Goal: Information Seeking & Learning: Learn about a topic

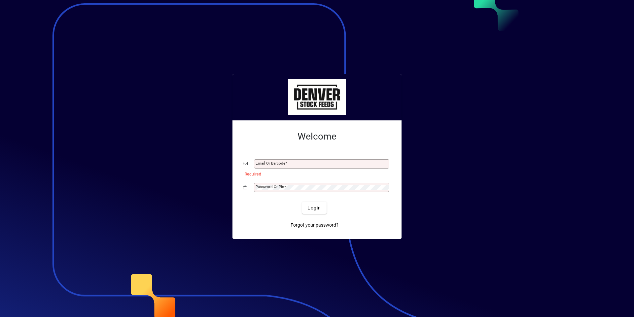
click at [268, 160] on div "Email or Barcode" at bounding box center [321, 164] width 135 height 9
click at [260, 163] on input "Email or Barcode" at bounding box center [322, 164] width 133 height 5
type input "**********"
drag, startPoint x: 261, startPoint y: 187, endPoint x: 336, endPoint y: 185, distance: 75.0
click at [261, 187] on mat-label "Password or Pin" at bounding box center [270, 187] width 28 height 5
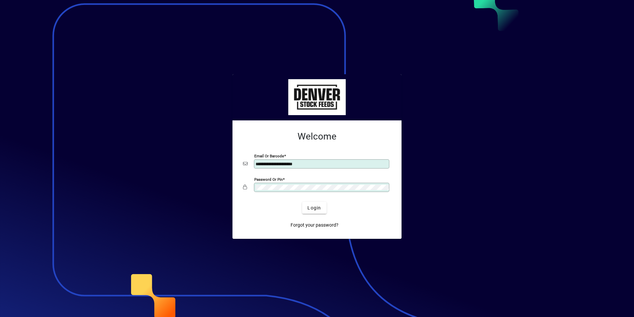
click at [302, 202] on button "Login" at bounding box center [314, 208] width 24 height 12
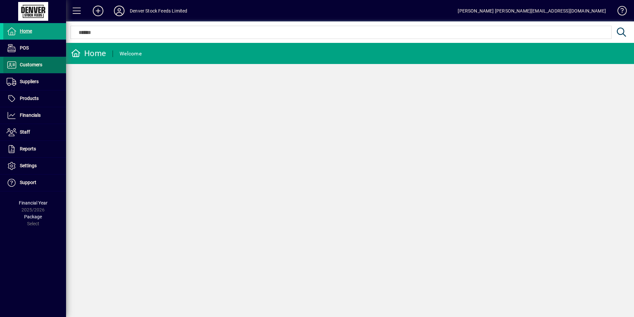
click at [40, 68] on span "Customers" at bounding box center [22, 65] width 39 height 8
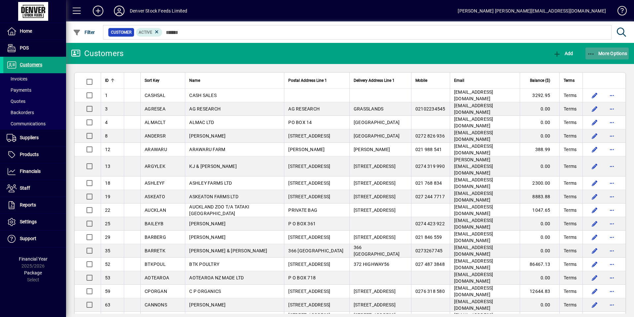
click at [620, 52] on span "More Options" at bounding box center [607, 53] width 40 height 5
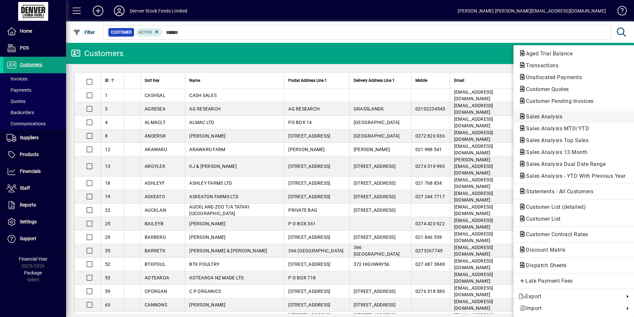
click at [551, 117] on span "Sales Analysis" at bounding box center [542, 117] width 47 height 6
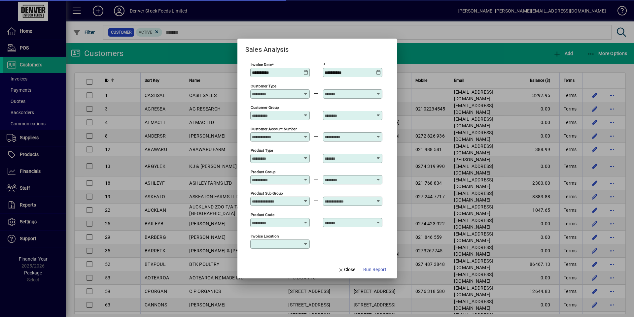
type input "**********"
click at [304, 70] on icon at bounding box center [306, 70] width 5 height 0
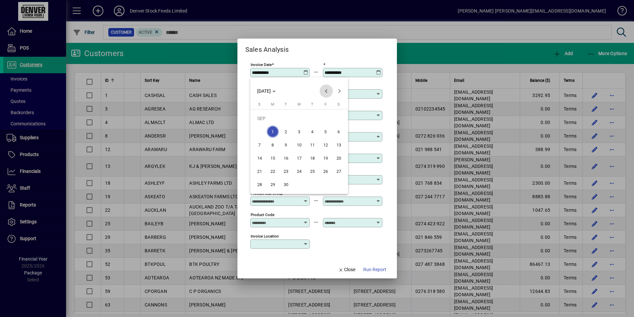
click at [326, 90] on span "Previous month" at bounding box center [326, 91] width 13 height 13
click at [328, 120] on span "1" at bounding box center [326, 119] width 12 height 12
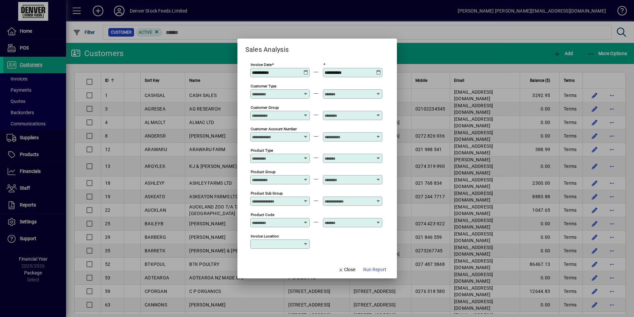
type input "**********"
click at [381, 70] on icon at bounding box center [378, 70] width 5 height 0
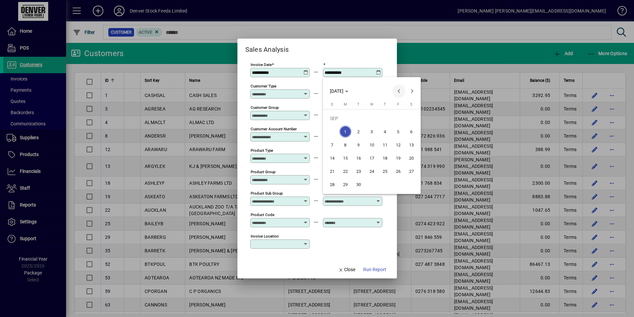
click at [396, 89] on span "Previous month" at bounding box center [398, 91] width 13 height 13
click at [329, 186] on span "31" at bounding box center [332, 185] width 12 height 12
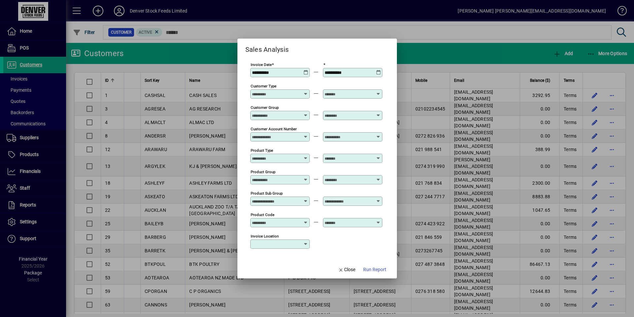
type input "**********"
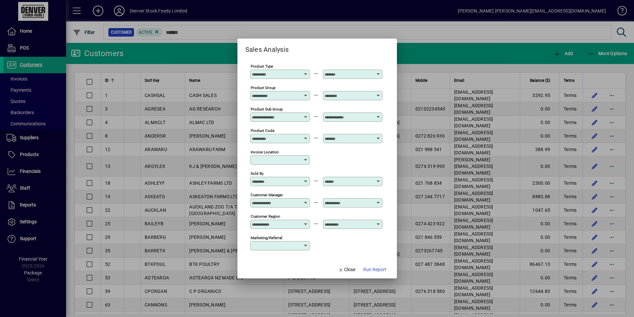
scroll to position [43, 0]
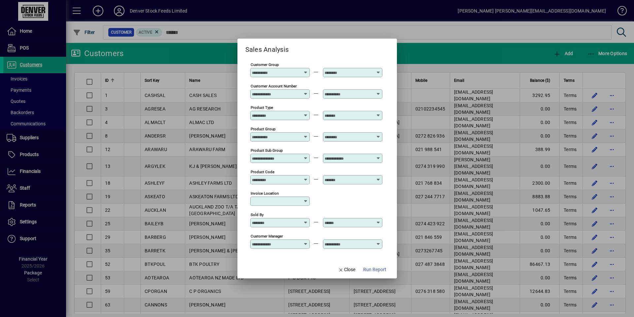
click at [303, 134] on div "Product Group" at bounding box center [279, 136] width 59 height 9
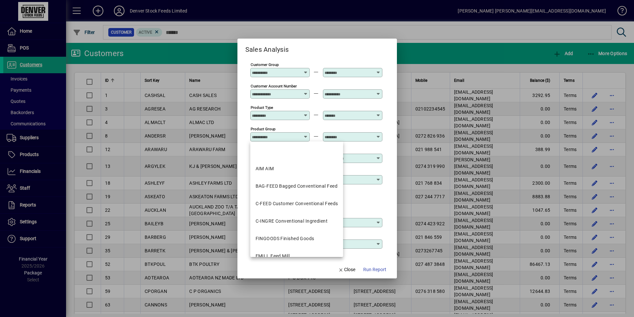
click at [393, 212] on mat-dialog-content "**********" at bounding box center [318, 158] width 160 height 206
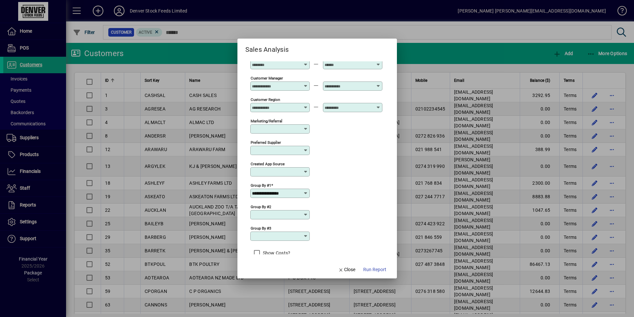
scroll to position [208, 0]
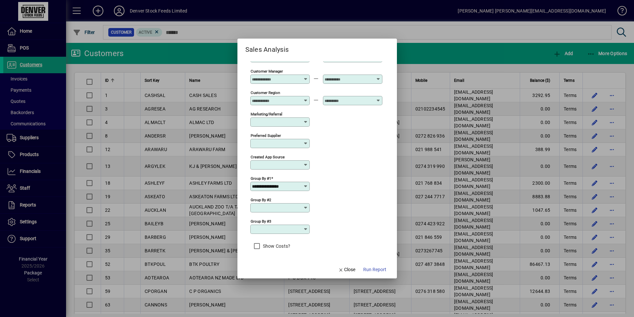
click at [307, 188] on icon at bounding box center [305, 186] width 5 height 5
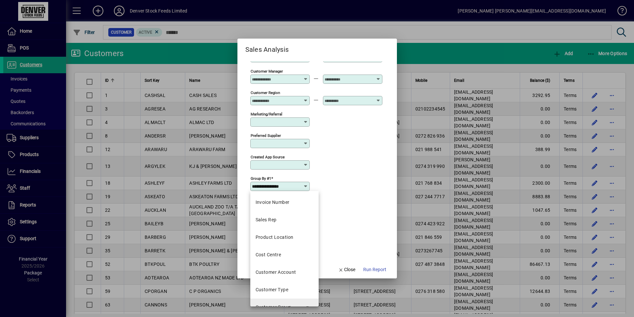
scroll to position [33, 0]
drag, startPoint x: 285, startPoint y: 259, endPoint x: 289, endPoint y: 273, distance: 14.5
click at [289, 273] on div "Invoice Number Sales Rep Product Location Cost Centre Customer Account Customer…" at bounding box center [284, 249] width 68 height 116
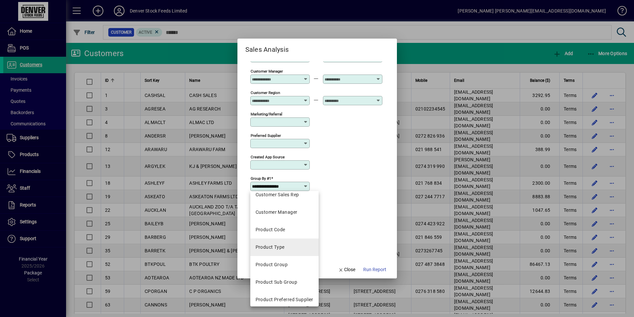
click at [280, 248] on div "Product Type" at bounding box center [270, 247] width 29 height 7
type input "**********"
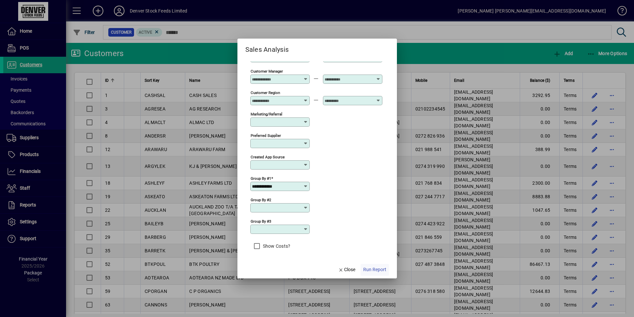
click at [373, 271] on span "Run Report" at bounding box center [374, 270] width 23 height 7
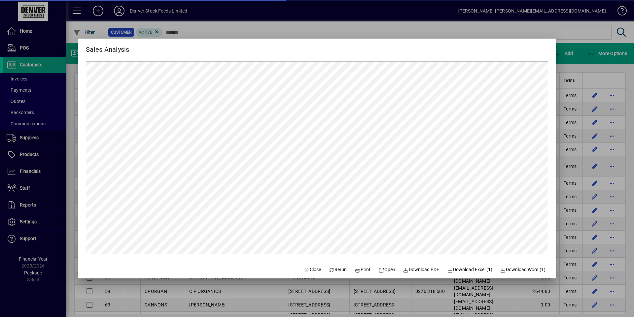
scroll to position [0, 0]
click at [481, 270] on span "Download Excel (1)" at bounding box center [469, 270] width 45 height 7
click at [424, 270] on span "Download PDF" at bounding box center [421, 270] width 36 height 7
click at [483, 270] on span "Download Excel (1)" at bounding box center [469, 270] width 45 height 7
click at [313, 271] on span "Close" at bounding box center [312, 270] width 17 height 7
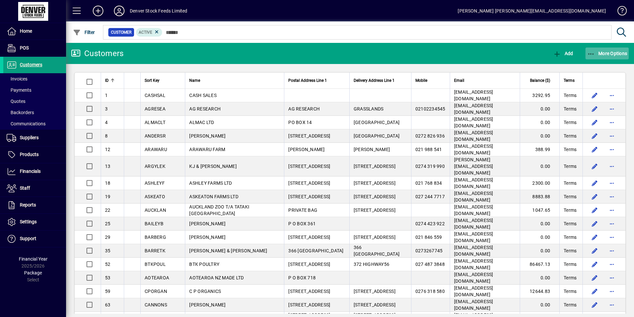
click at [621, 56] on span "button" at bounding box center [608, 54] width 44 height 16
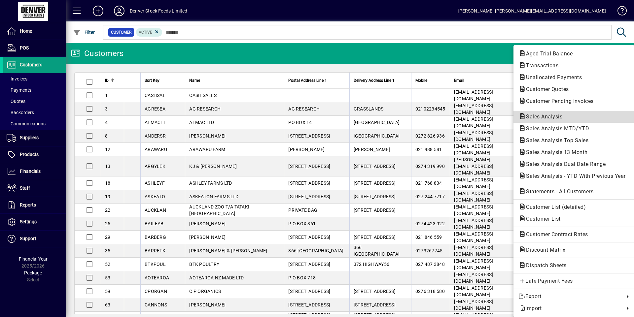
click at [557, 117] on span "Sales Analysis" at bounding box center [542, 117] width 47 height 6
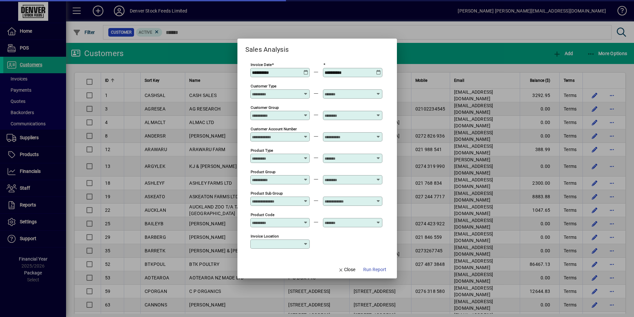
click at [307, 70] on icon at bounding box center [306, 70] width 5 height 0
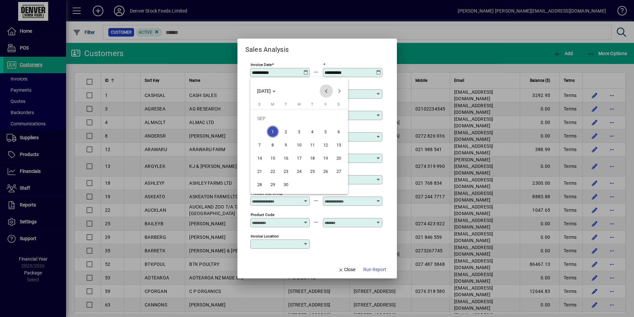
click at [330, 91] on span "Previous month" at bounding box center [326, 91] width 13 height 13
click at [324, 120] on span "1" at bounding box center [326, 119] width 12 height 12
type input "**********"
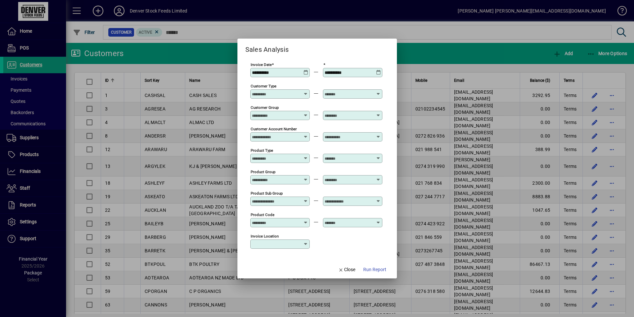
click at [380, 70] on icon at bounding box center [378, 70] width 5 height 0
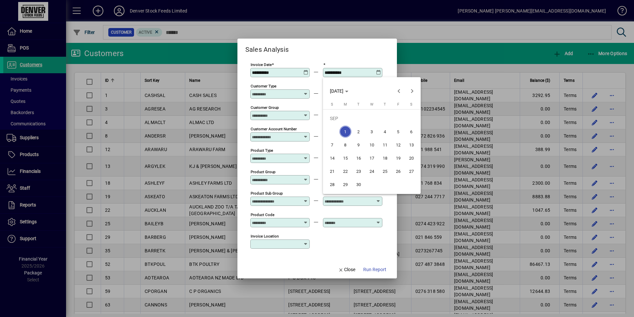
click at [361, 188] on span "30" at bounding box center [359, 185] width 12 height 12
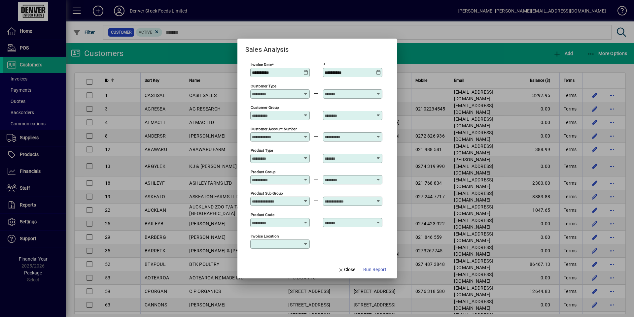
click at [377, 70] on icon at bounding box center [378, 70] width 5 height 0
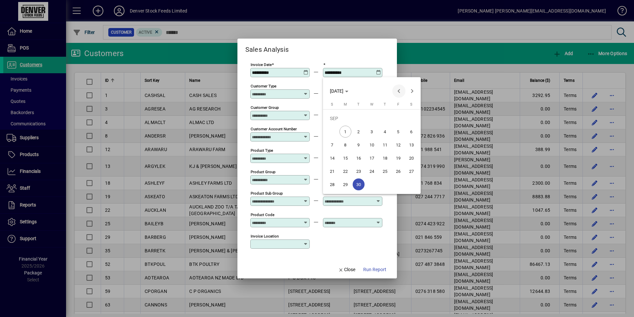
click at [396, 91] on span "Previous month" at bounding box center [398, 91] width 13 height 13
click at [330, 187] on span "31" at bounding box center [332, 185] width 12 height 12
type input "**********"
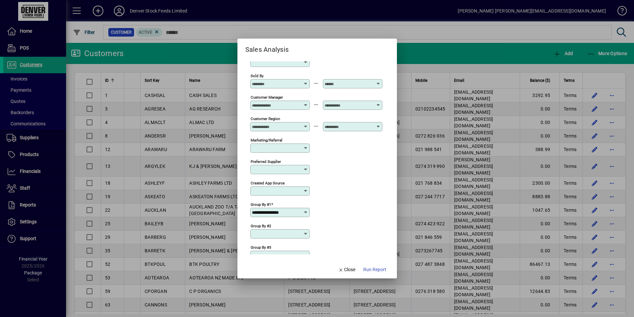
scroll to position [208, 0]
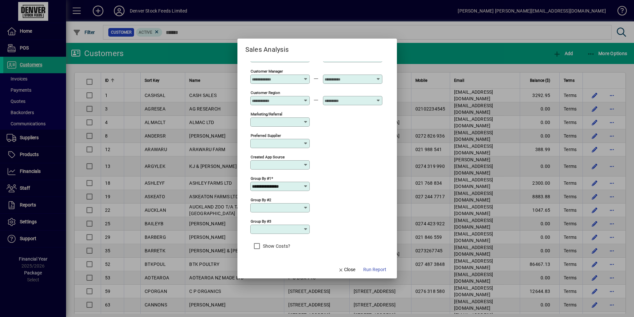
click at [307, 185] on icon at bounding box center [305, 186] width 5 height 5
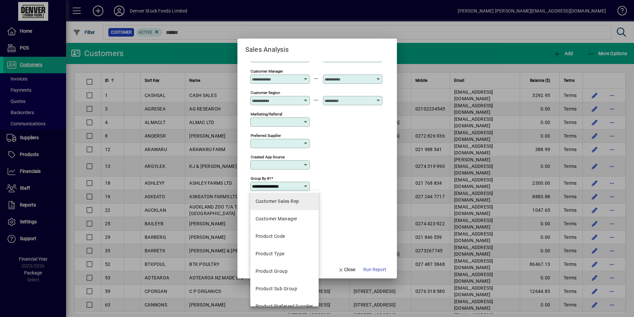
scroll to position [165, 0]
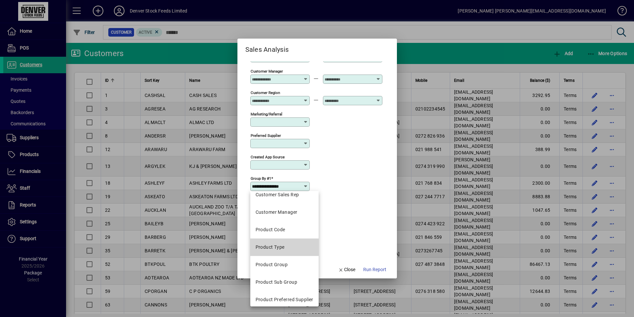
click at [288, 250] on mat-option "Product Type" at bounding box center [284, 248] width 68 height 18
type input "**********"
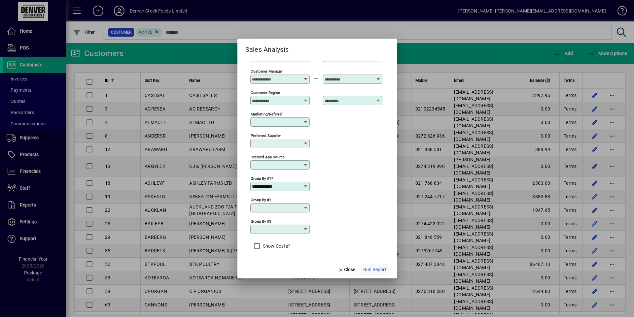
click at [373, 275] on span "button" at bounding box center [375, 270] width 28 height 16
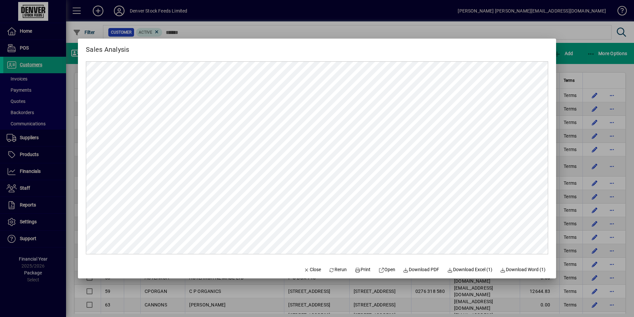
scroll to position [0, 0]
click at [489, 270] on span "Download Excel (1)" at bounding box center [469, 270] width 45 height 7
click at [455, 272] on span "Download Excel (1)" at bounding box center [469, 270] width 45 height 7
click at [305, 273] on span "Close" at bounding box center [312, 270] width 17 height 7
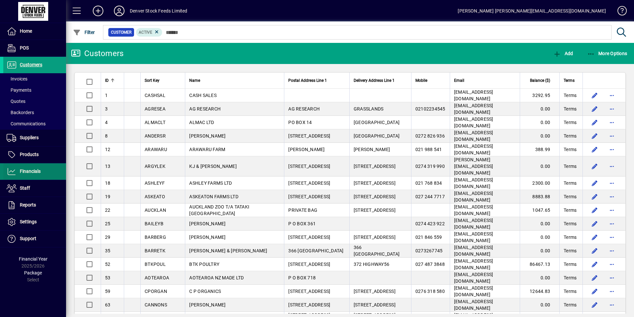
click at [40, 174] on span "Financials" at bounding box center [30, 171] width 21 height 5
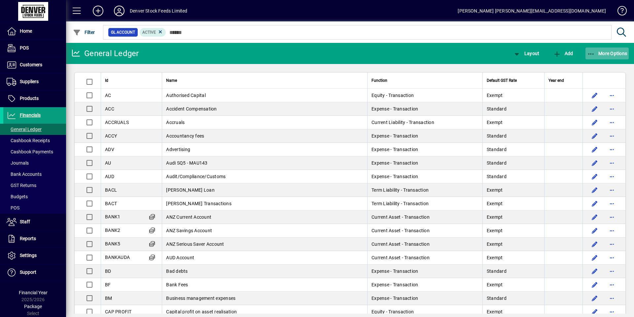
click at [616, 53] on span "More Options" at bounding box center [607, 53] width 40 height 5
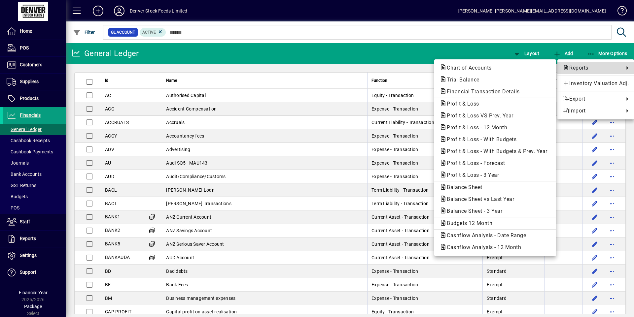
click at [589, 68] on span "Reports" at bounding box center [592, 68] width 58 height 8
click at [449, 105] on span "Profit & Loss" at bounding box center [461, 104] width 43 height 6
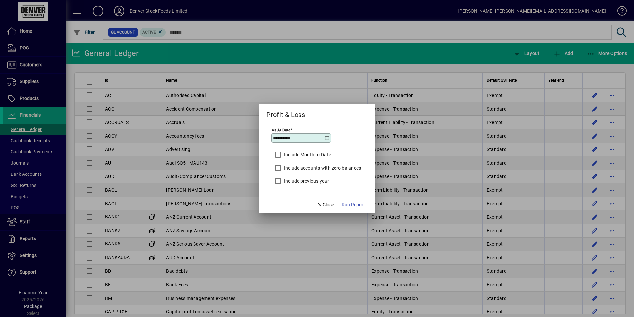
click at [327, 138] on icon at bounding box center [326, 137] width 5 height 5
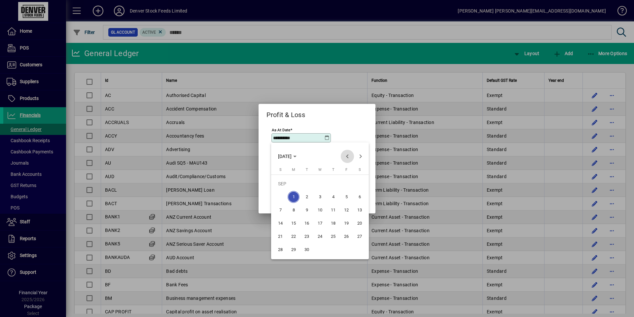
click at [349, 156] on span "Previous month" at bounding box center [347, 156] width 13 height 13
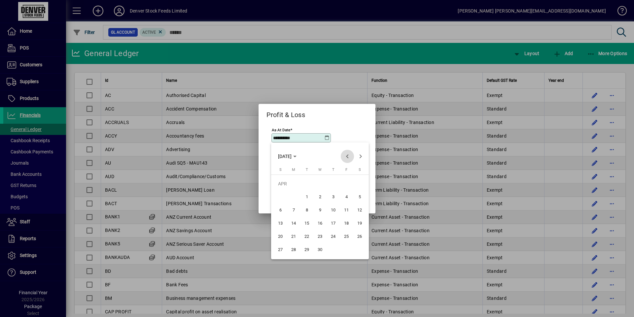
click at [349, 156] on span "Previous month" at bounding box center [347, 156] width 13 height 13
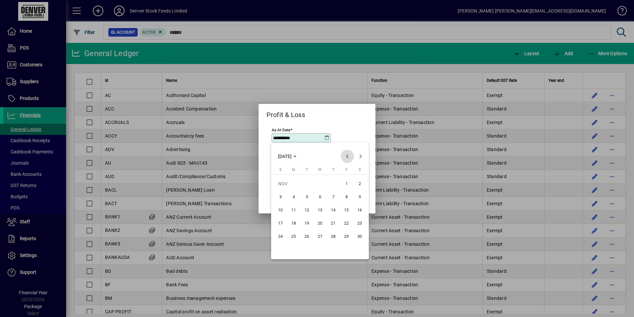
click at [349, 156] on span "Previous month" at bounding box center [347, 156] width 13 height 13
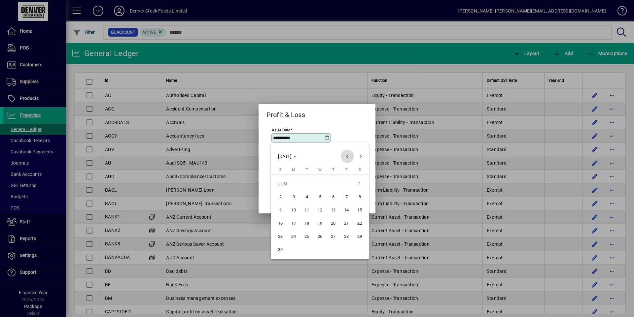
click at [349, 156] on span "Previous month" at bounding box center [347, 156] width 13 height 13
click at [362, 156] on span "Next month" at bounding box center [360, 156] width 13 height 13
click at [294, 196] on span "1" at bounding box center [294, 197] width 12 height 12
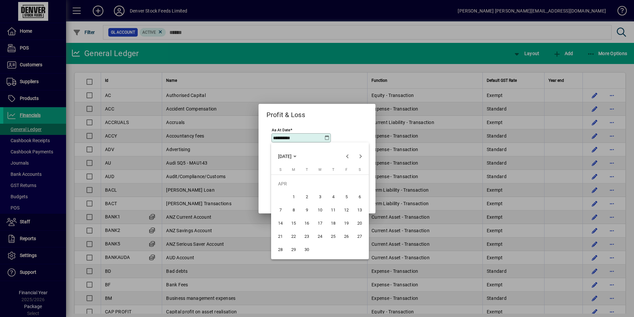
type input "**********"
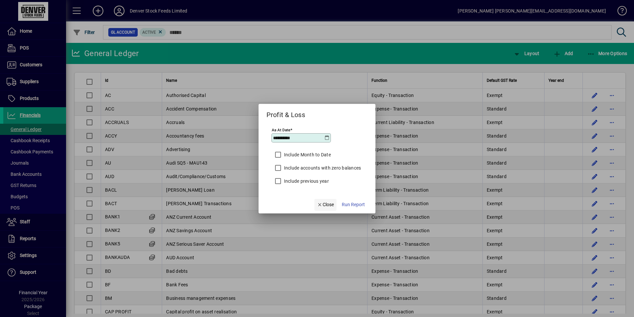
click at [328, 210] on span "button" at bounding box center [325, 205] width 22 height 16
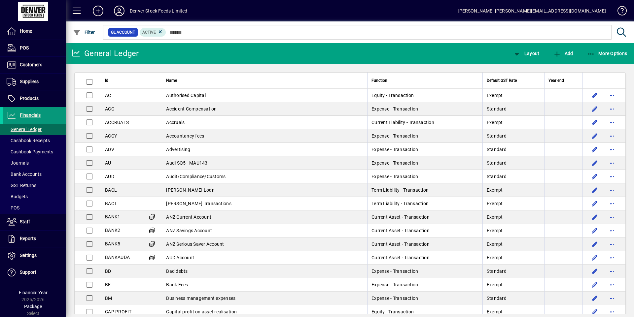
click at [28, 113] on span "Financials" at bounding box center [30, 115] width 21 height 5
click at [622, 51] on span "More Options" at bounding box center [607, 53] width 40 height 5
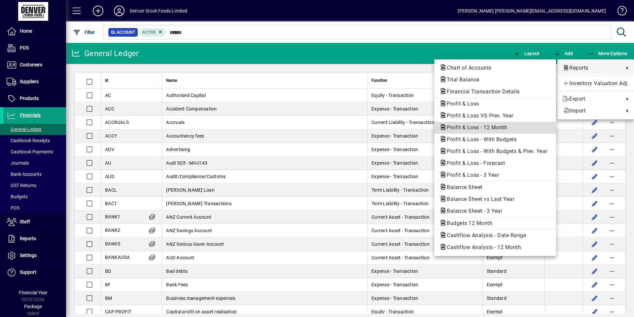
click at [476, 128] on span "Profit & Loss - 12 Month" at bounding box center [475, 128] width 71 height 6
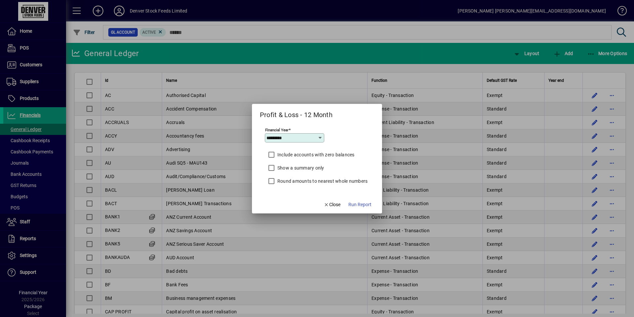
click at [321, 138] on icon at bounding box center [320, 137] width 5 height 5
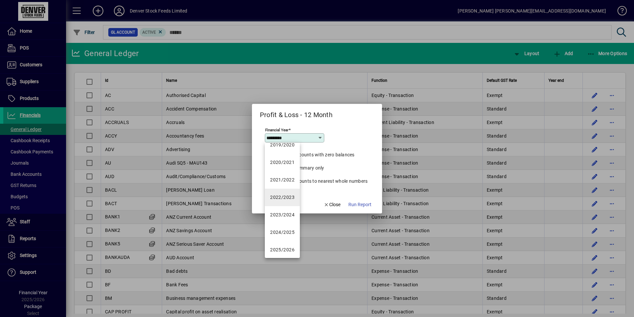
scroll to position [33, 0]
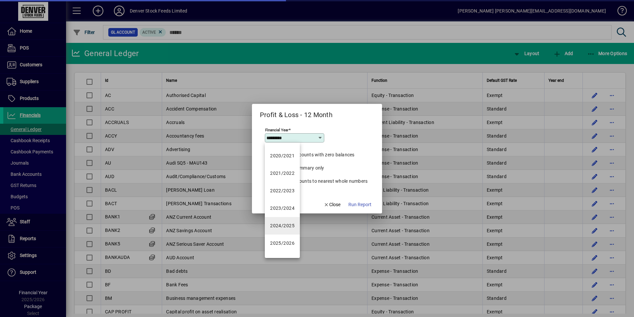
click at [288, 222] on mat-option "2024/2025" at bounding box center [282, 226] width 35 height 18
type input "*********"
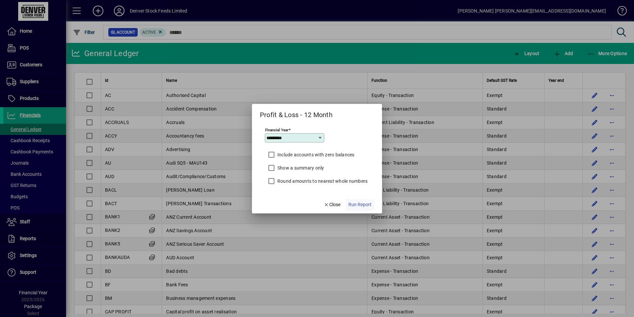
click at [364, 206] on span "Run Report" at bounding box center [359, 204] width 23 height 7
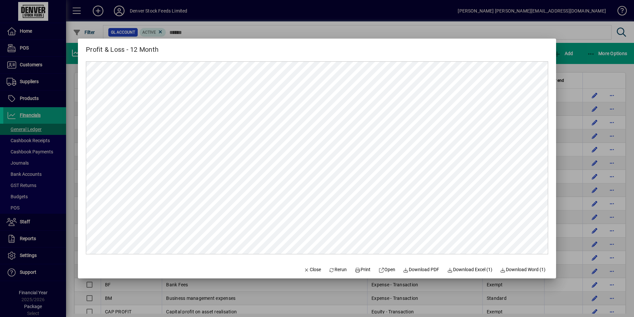
scroll to position [0, 0]
click at [474, 268] on span "Download Excel (1)" at bounding box center [469, 270] width 45 height 7
click at [314, 269] on span "Close" at bounding box center [312, 270] width 17 height 7
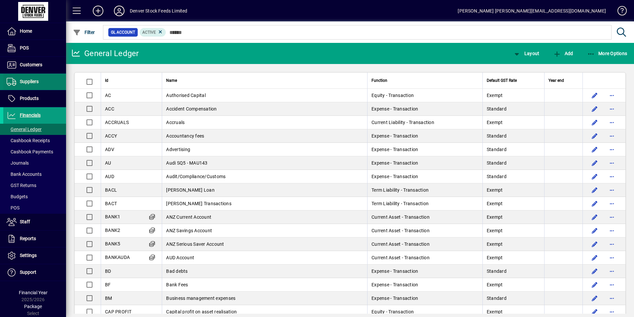
click at [31, 83] on span "Suppliers" at bounding box center [29, 81] width 19 height 5
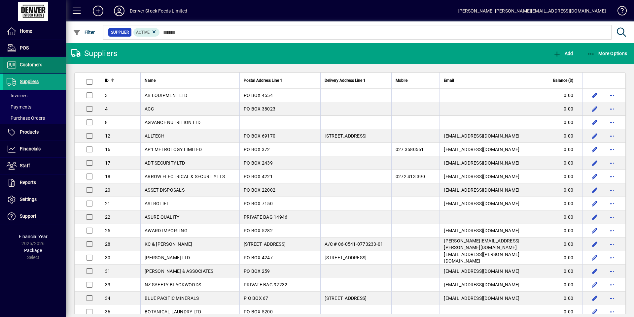
click at [33, 66] on span "Customers" at bounding box center [31, 64] width 22 height 5
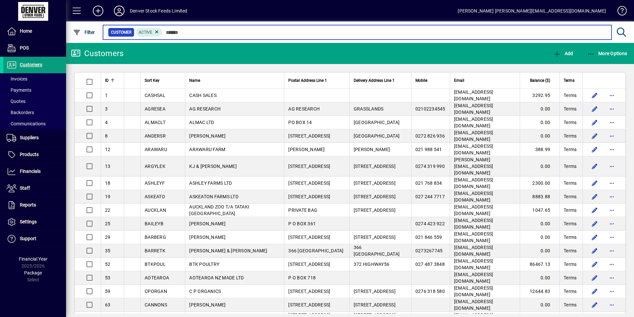
click at [178, 30] on input "text" at bounding box center [385, 32] width 444 height 9
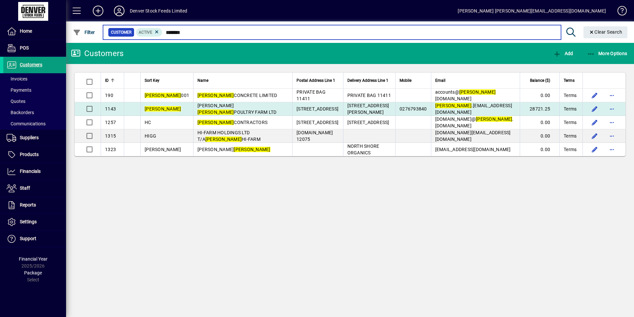
type input "*******"
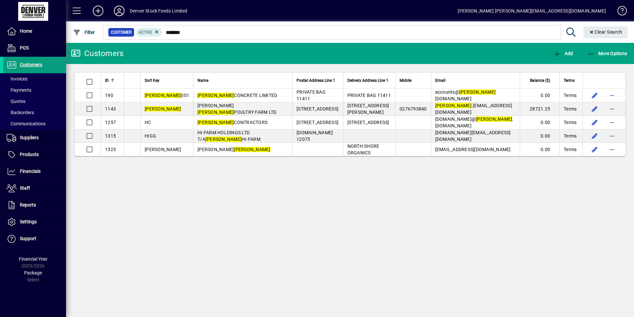
click at [241, 106] on span "[PERSON_NAME] POULTRY FARM LTD" at bounding box center [237, 109] width 79 height 12
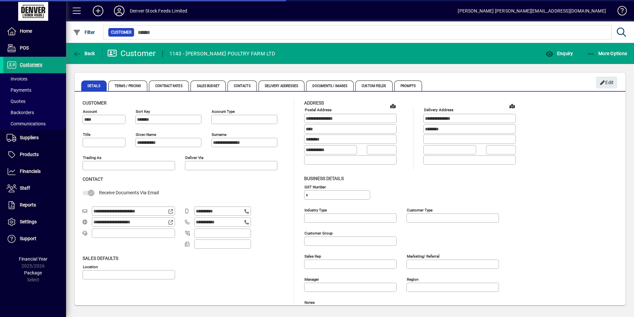
type input "**********"
click at [128, 87] on span "Terms / Pricing" at bounding box center [127, 86] width 39 height 11
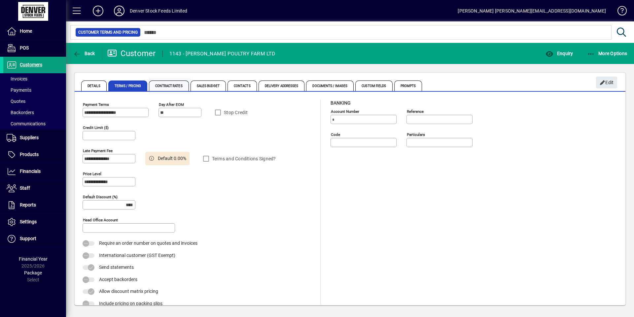
click at [176, 87] on span "Contract Rates" at bounding box center [169, 86] width 40 height 11
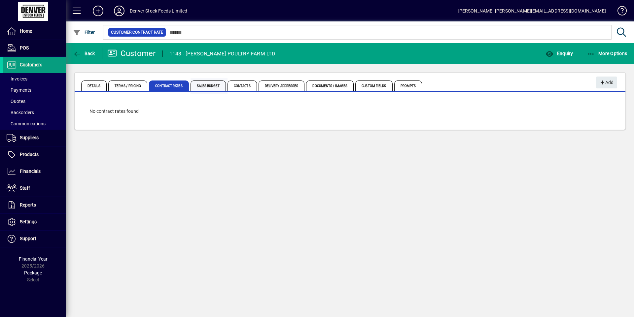
click at [216, 89] on span "Sales Budget" at bounding box center [208, 86] width 35 height 11
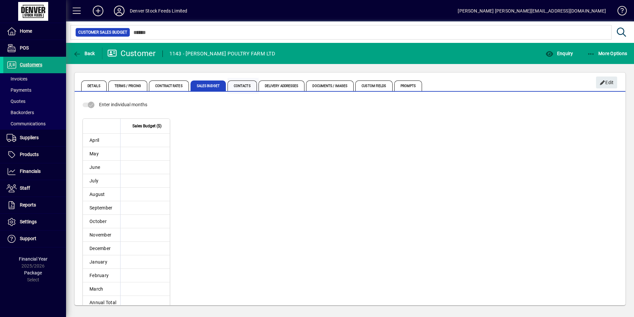
click at [243, 87] on span "Contacts" at bounding box center [242, 86] width 29 height 11
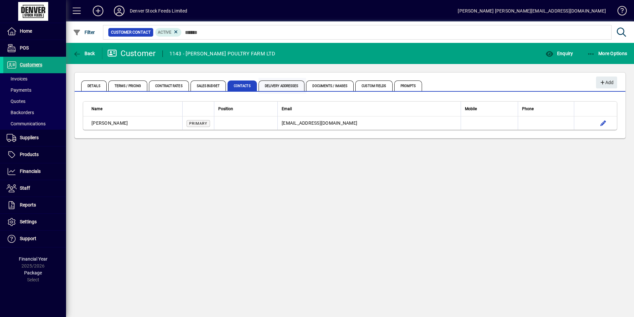
click at [284, 89] on span "Delivery Addresses" at bounding box center [282, 86] width 46 height 11
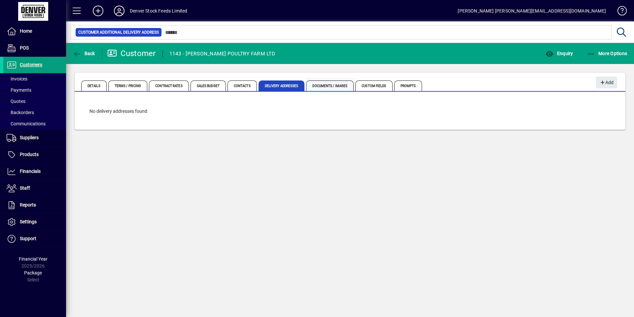
drag, startPoint x: 328, startPoint y: 89, endPoint x: 332, endPoint y: 89, distance: 4.3
click at [328, 89] on span "Documents / Images" at bounding box center [330, 86] width 48 height 11
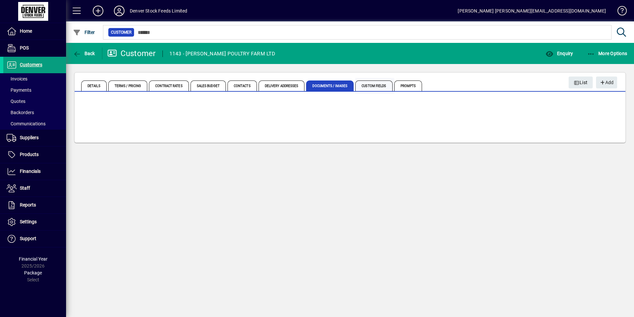
click at [371, 90] on span "Custom Fields" at bounding box center [373, 86] width 37 height 11
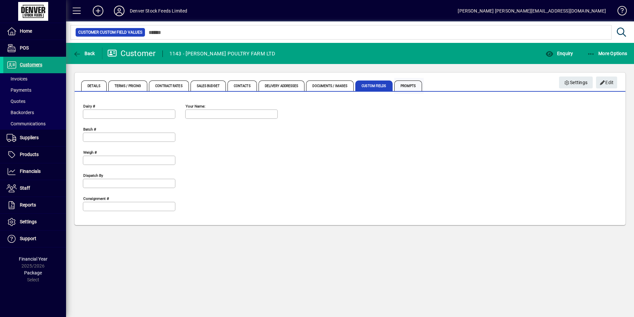
click at [418, 87] on span "Prompts" at bounding box center [408, 86] width 28 height 11
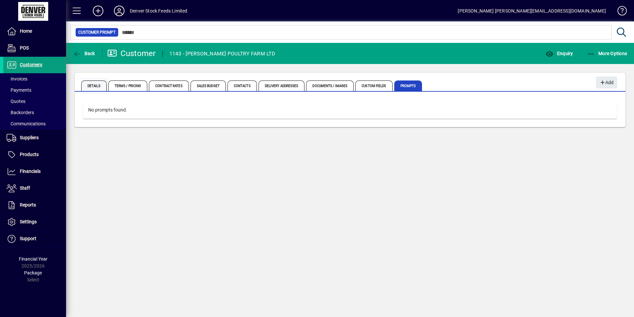
click at [87, 86] on span "Details" at bounding box center [93, 86] width 25 height 11
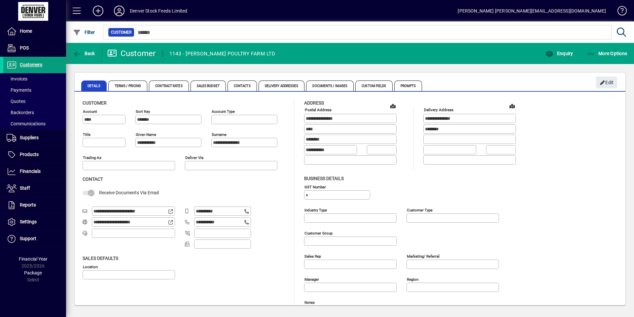
type input "**********"
click at [621, 56] on span "button" at bounding box center [608, 54] width 44 height 16
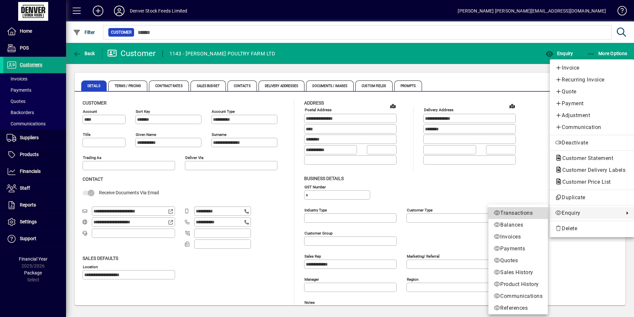
click at [522, 213] on span "Transactions" at bounding box center [518, 213] width 49 height 8
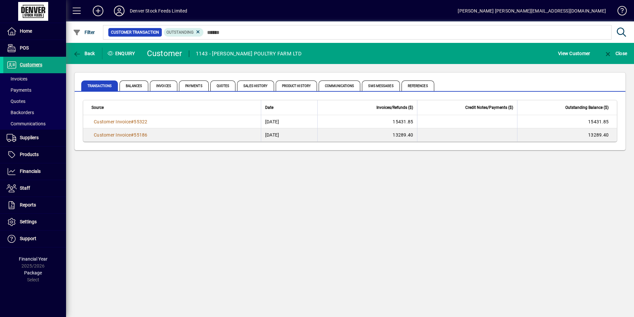
click at [319, 194] on div "Back Enquiry Customer 1143 - [PERSON_NAME] POULTRY FARM LTD View Customer Close…" at bounding box center [350, 180] width 568 height 274
click at [34, 77] on span at bounding box center [34, 79] width 63 height 16
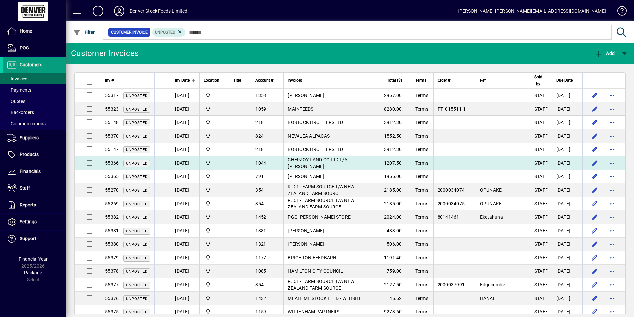
click at [322, 157] on span "CHEDZOY LAND CO LTD T/A [PERSON_NAME]" at bounding box center [318, 163] width 60 height 12
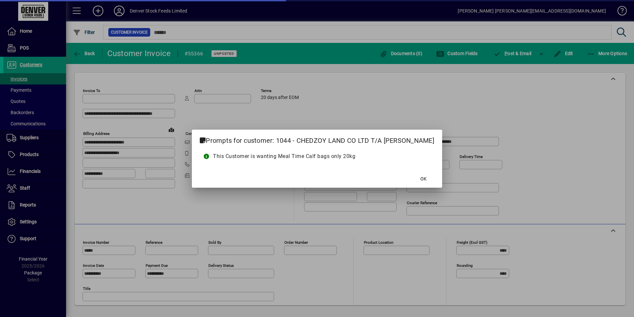
type input "**********"
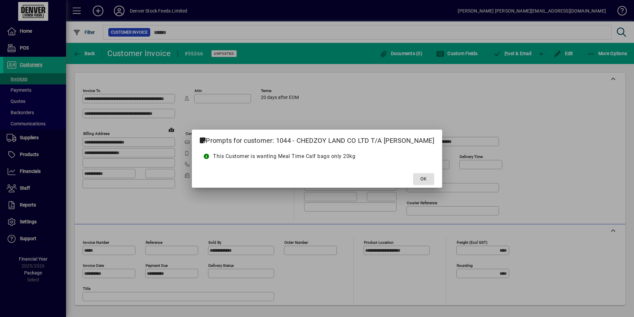
click at [434, 177] on span at bounding box center [423, 179] width 21 height 16
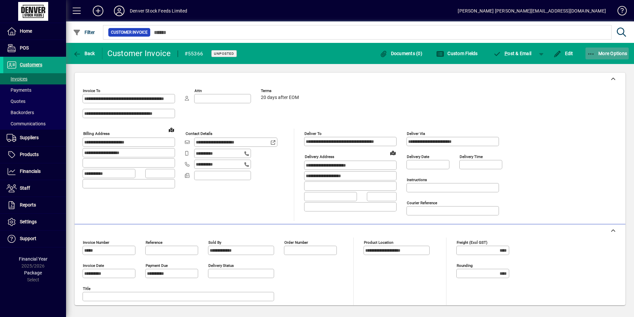
click at [616, 54] on span "More Options" at bounding box center [607, 53] width 40 height 5
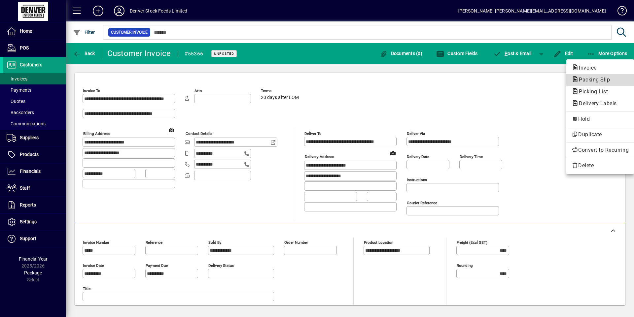
click at [594, 82] on span "Packing Slip" at bounding box center [593, 80] width 42 height 6
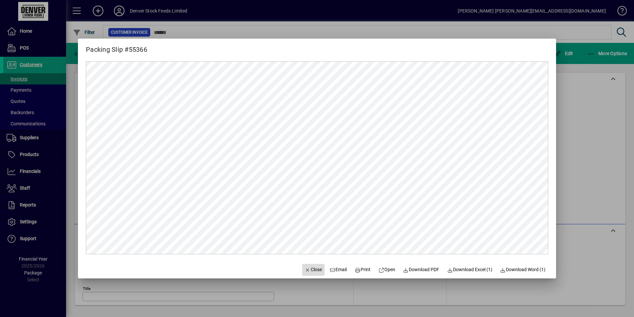
click at [302, 275] on span "button" at bounding box center [313, 270] width 22 height 16
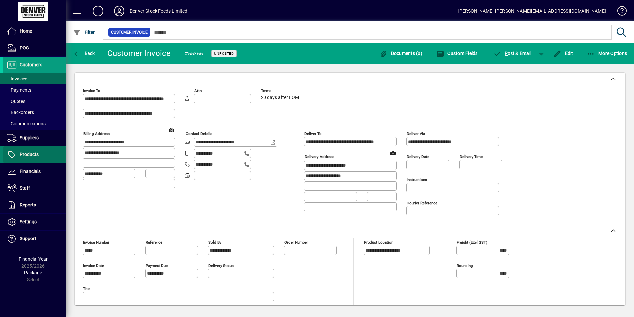
click at [44, 157] on span at bounding box center [34, 155] width 63 height 16
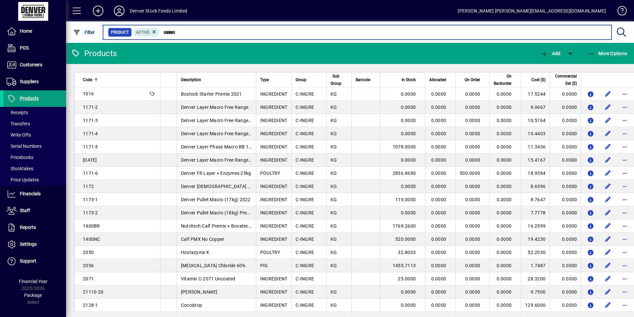
drag, startPoint x: 170, startPoint y: 31, endPoint x: 175, endPoint y: 33, distance: 4.9
click at [172, 32] on input "text" at bounding box center [383, 32] width 447 height 9
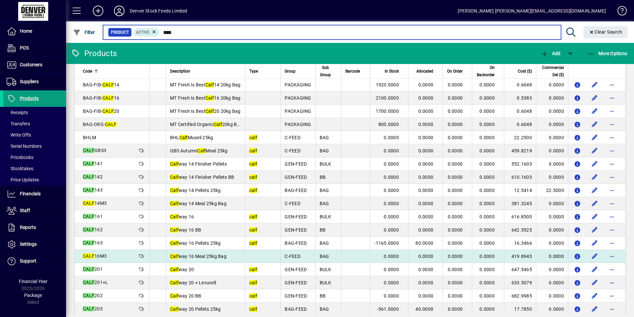
scroll to position [99, 0]
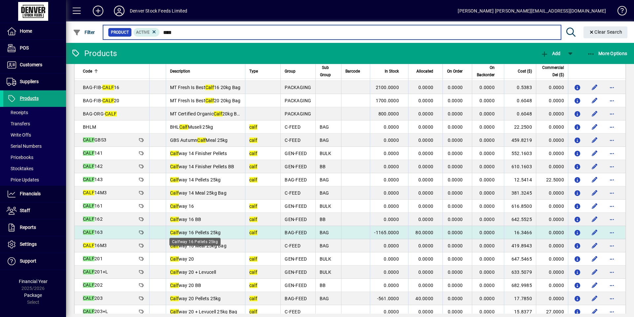
type input "****"
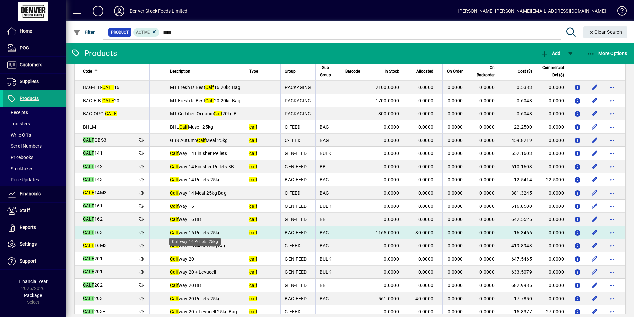
click at [200, 234] on span "Calf way 16 Pellets 25kg" at bounding box center [195, 232] width 51 height 5
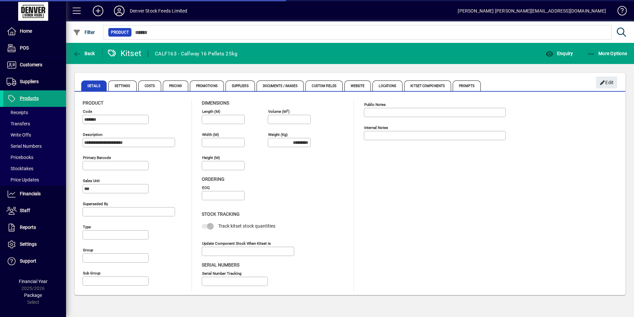
type input "**********"
type input "********"
type input "****"
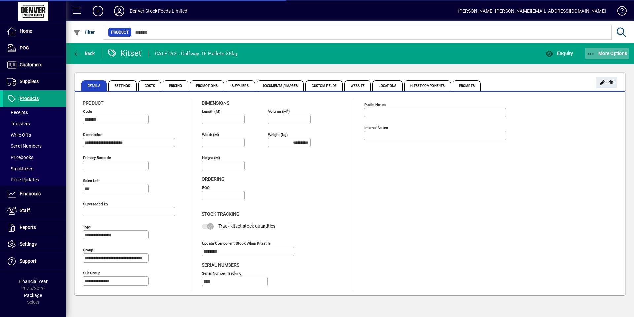
click at [619, 54] on span "More Options" at bounding box center [607, 53] width 40 height 5
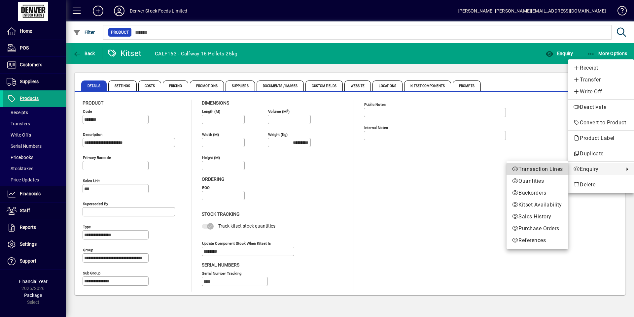
click at [539, 170] on span "Transaction Lines" at bounding box center [537, 169] width 51 height 8
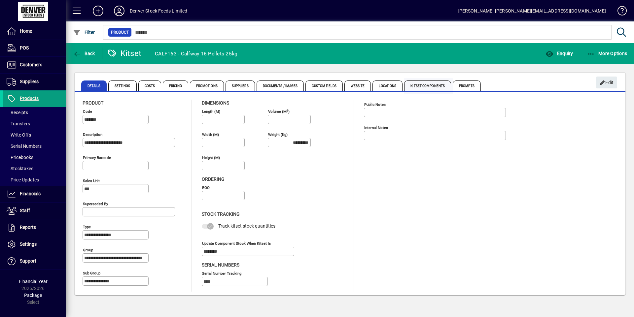
click at [424, 85] on span "Kitset Components" at bounding box center [427, 86] width 47 height 11
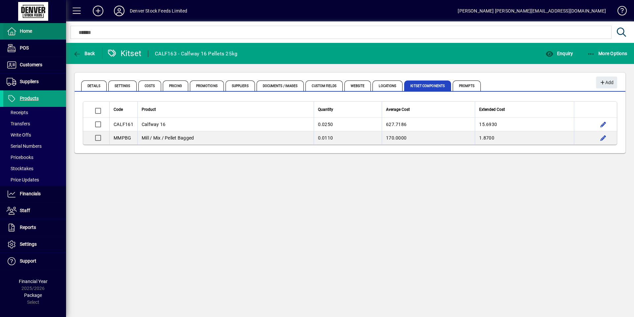
click at [35, 32] on span at bounding box center [34, 31] width 63 height 16
